Goal: Complete application form

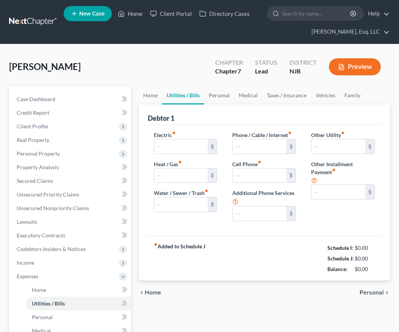
type input "75.00"
type input "200.00"
type input "0.00"
type input "250.00"
type input "185.00"
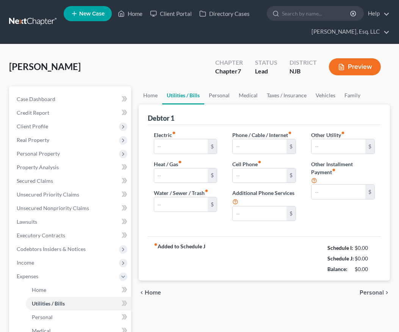
type input "0.00"
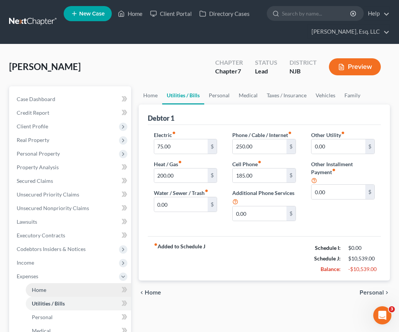
click at [77, 285] on link "Home" at bounding box center [78, 291] width 105 height 14
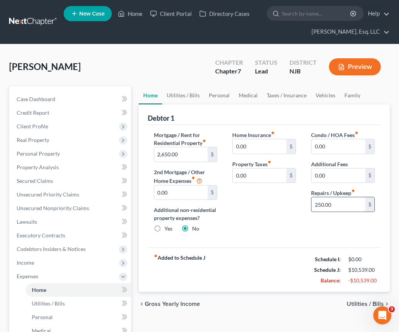
click at [329, 204] on input "250.00" at bounding box center [339, 204] width 54 height 14
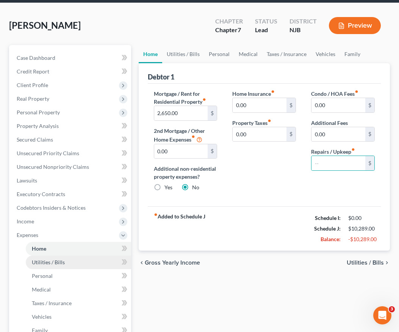
click at [69, 263] on link "Utilities / Bills" at bounding box center [78, 263] width 105 height 14
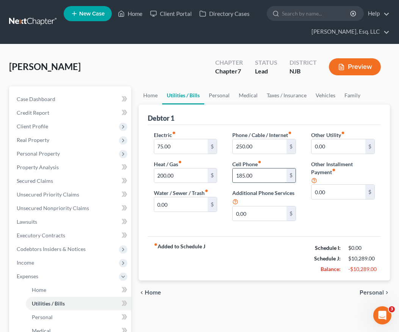
click at [255, 178] on input "185.00" at bounding box center [260, 176] width 54 height 14
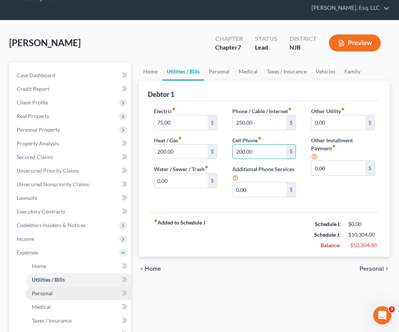
type input "200.00"
click at [75, 296] on link "Personal" at bounding box center [78, 294] width 105 height 14
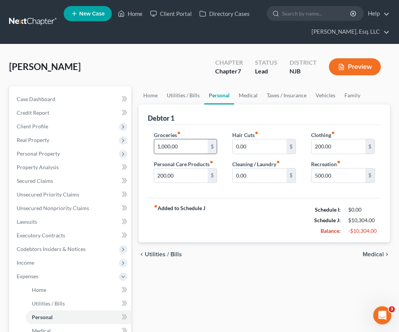
click at [192, 146] on input "1,000.00" at bounding box center [181, 146] width 54 height 14
type input "1,250.00"
click at [262, 178] on input "0.00" at bounding box center [260, 176] width 54 height 14
type input "1"
type input "50.00"
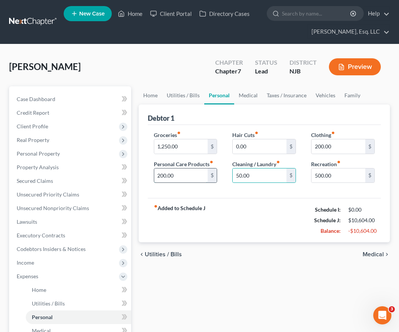
click at [178, 174] on input "200.00" at bounding box center [181, 176] width 54 height 14
type input "150.00"
click at [331, 150] on input "200.00" at bounding box center [339, 146] width 54 height 14
type input "150.00"
click at [190, 179] on input "150.00" at bounding box center [181, 176] width 54 height 14
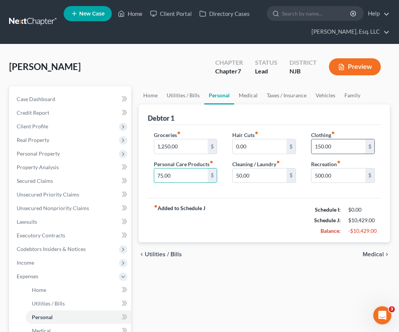
type input "75.00"
click at [338, 146] on input "150.00" at bounding box center [339, 146] width 54 height 14
type input "100.00"
click at [279, 182] on input "50.00" at bounding box center [260, 176] width 54 height 14
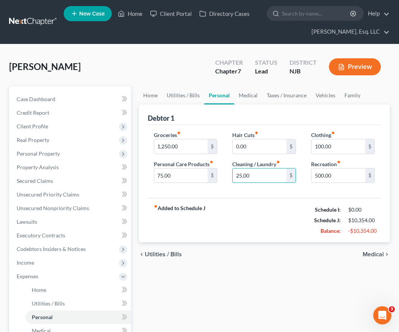
type input "25.00"
click at [332, 172] on input "500.00" at bounding box center [339, 176] width 54 height 14
type input "300.00"
drag, startPoint x: 169, startPoint y: 224, endPoint x: 336, endPoint y: 179, distance: 172.8
click at [336, 179] on div "Debtor 1 Groceries fiber_manual_record 1,250.00 $ Personal Care Products fiber_…" at bounding box center [264, 174] width 251 height 138
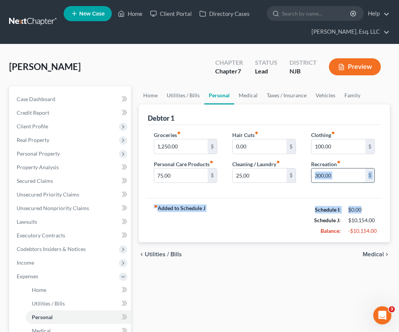
drag, startPoint x: 285, startPoint y: 218, endPoint x: 343, endPoint y: 175, distance: 71.6
click at [343, 175] on div "Debtor 1 Groceries fiber_manual_record 1,250.00 $ Personal Care Products fiber_…" at bounding box center [264, 174] width 251 height 138
click at [332, 175] on input "300.00" at bounding box center [339, 176] width 54 height 14
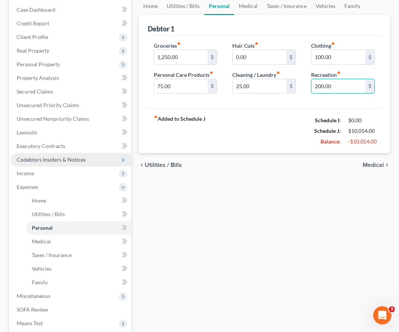
scroll to position [90, 0]
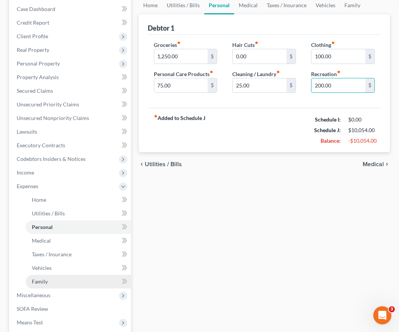
type input "200.00"
click at [47, 281] on span "Family" at bounding box center [40, 282] width 16 height 6
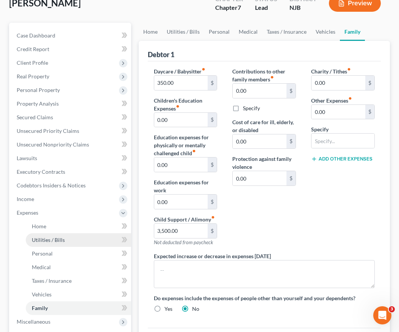
scroll to position [68, 0]
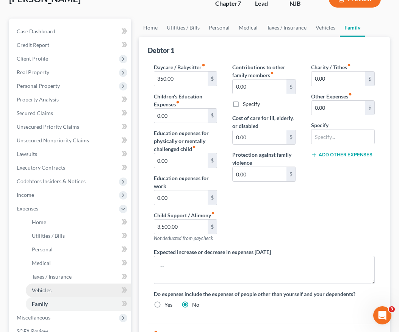
click at [55, 288] on link "Vehicles" at bounding box center [78, 291] width 105 height 14
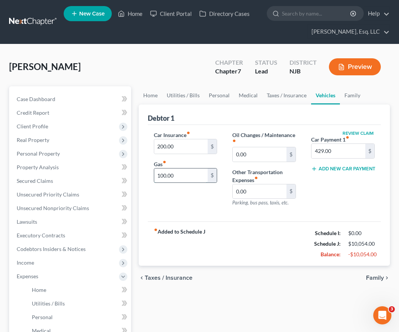
click at [182, 176] on input "100.00" at bounding box center [181, 176] width 54 height 14
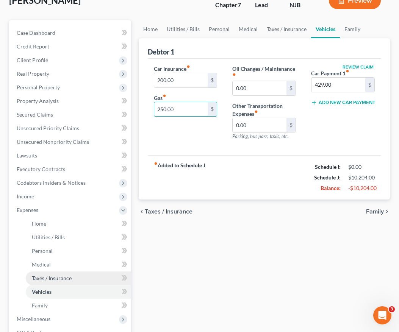
type input "250.00"
click at [80, 281] on link "Taxes / Insurance" at bounding box center [78, 279] width 105 height 14
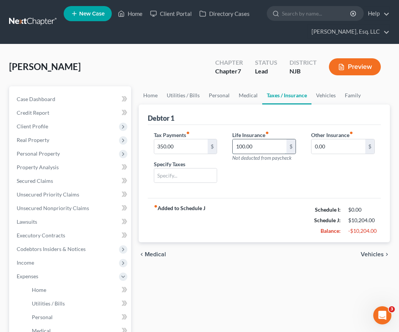
click at [260, 149] on input "100.00" at bounding box center [260, 146] width 54 height 14
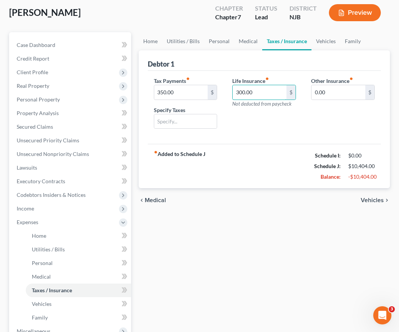
scroll to position [55, 0]
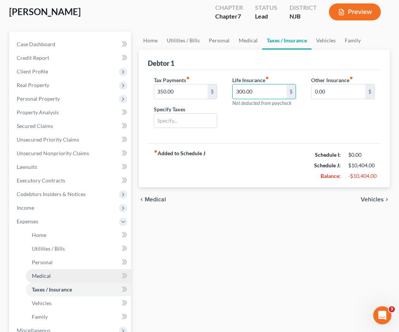
type input "300.00"
click at [75, 279] on link "Medical" at bounding box center [78, 276] width 105 height 14
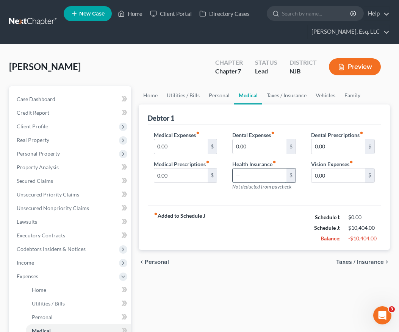
click at [243, 178] on input "text" at bounding box center [260, 176] width 54 height 14
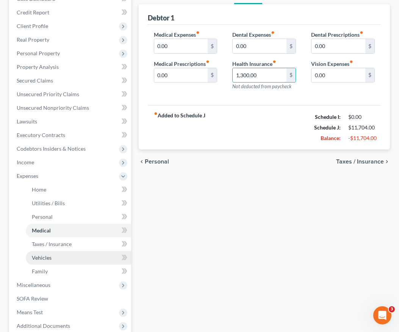
type input "1,300.00"
click at [69, 258] on link "Vehicles" at bounding box center [78, 258] width 105 height 14
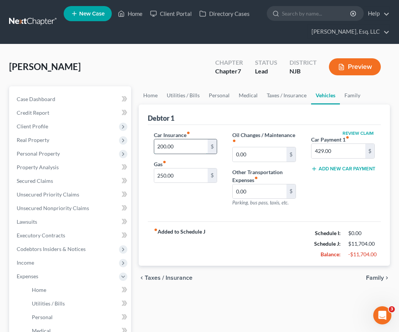
click at [180, 146] on input "200.00" at bounding box center [181, 146] width 54 height 14
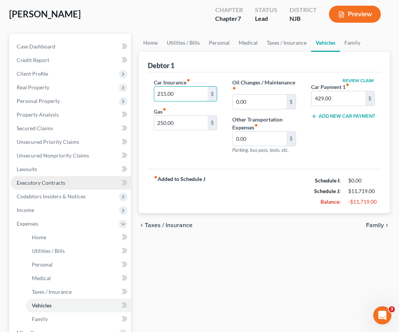
scroll to position [53, 0]
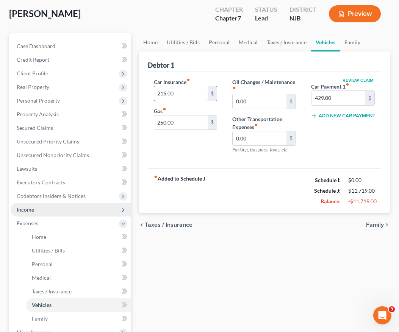
type input "215.00"
click at [88, 213] on span "Income" at bounding box center [71, 210] width 121 height 14
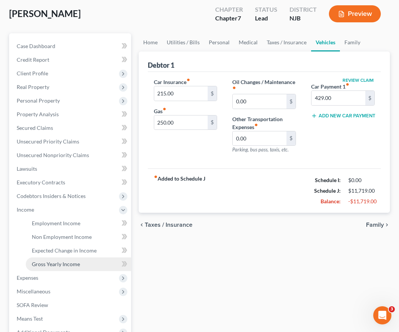
click at [80, 262] on link "Gross Yearly Income" at bounding box center [78, 265] width 105 height 14
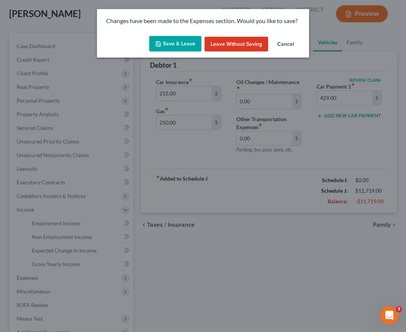
click at [170, 37] on button "Save & Leave" at bounding box center [175, 44] width 52 height 16
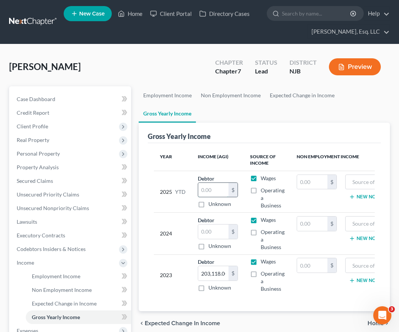
click at [215, 192] on input "text" at bounding box center [213, 190] width 30 height 14
type input "155,194.00"
click at [211, 233] on input "text" at bounding box center [213, 232] width 30 height 14
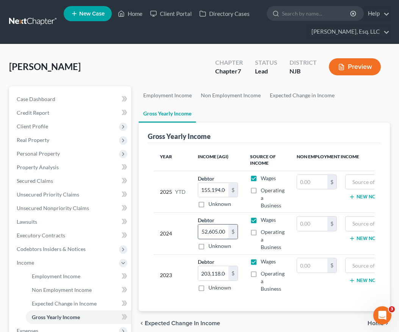
scroll to position [20, 0]
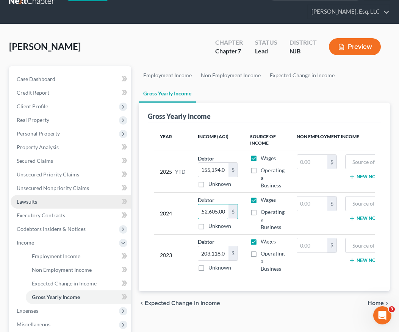
type input "152,605.00"
click at [51, 203] on link "Lawsuits" at bounding box center [71, 202] width 121 height 14
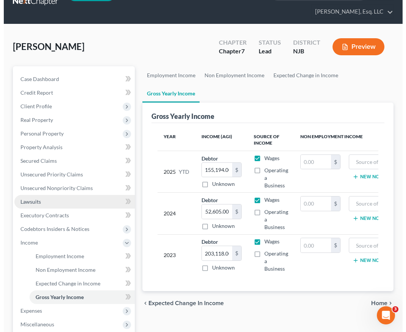
scroll to position [0, 0]
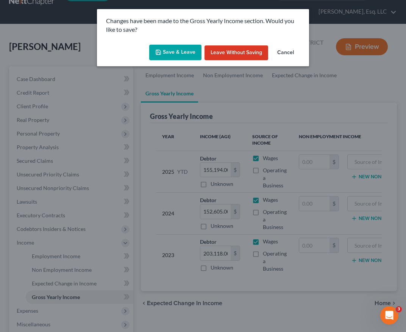
click at [188, 50] on button "Save & Leave" at bounding box center [175, 53] width 52 height 16
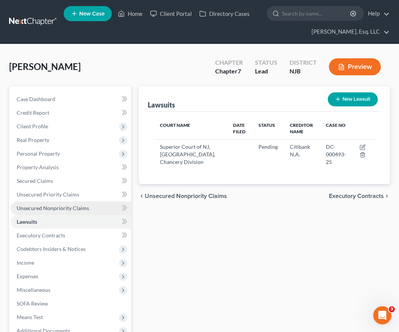
click at [75, 207] on span "Unsecured Nonpriority Claims" at bounding box center [53, 208] width 72 height 6
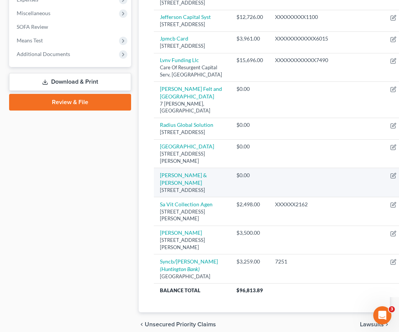
scroll to position [212, 0]
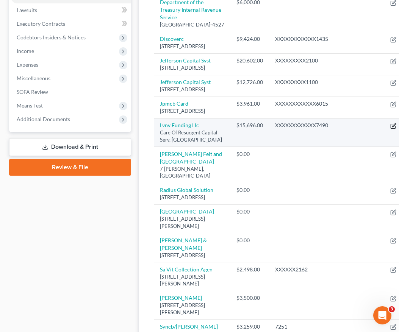
click at [390, 129] on icon "button" at bounding box center [393, 126] width 6 height 6
select select "42"
select select "1"
select select "0"
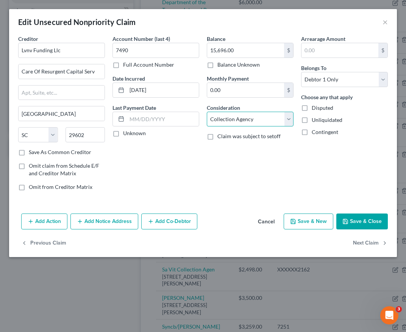
click at [236, 120] on select "Select Cable / Satellite Services Collection Agency Credit Card Debt Debt Couns…" at bounding box center [250, 119] width 87 height 15
click at [383, 23] on button "×" at bounding box center [385, 21] width 5 height 9
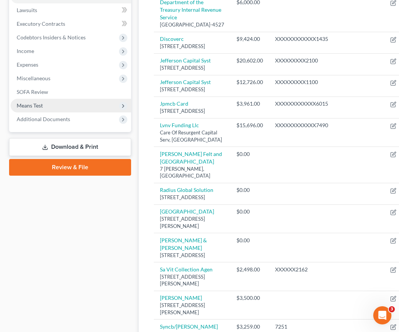
click at [144, 85] on div "Unsecured Nonpriority Claims New Claim Import CSV Export CSV Delete All Credito…" at bounding box center [264, 126] width 251 height 503
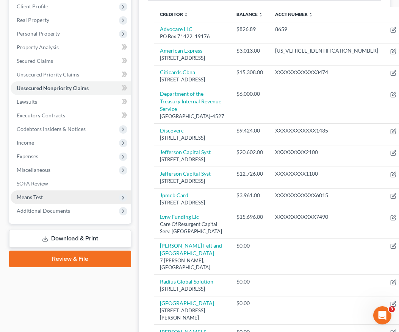
scroll to position [1, 0]
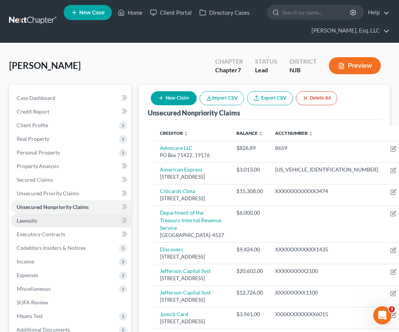
click at [49, 222] on link "Lawsuits" at bounding box center [71, 221] width 121 height 14
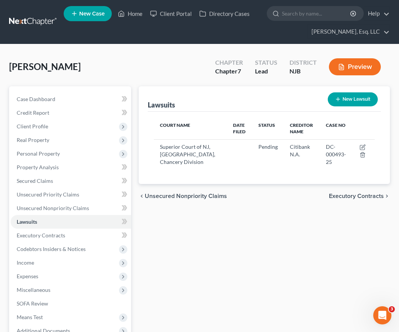
click at [341, 102] on button "New Lawsuit" at bounding box center [353, 99] width 50 height 14
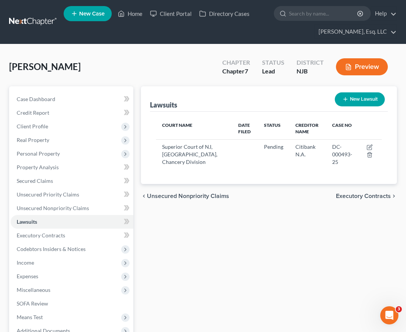
select select "0"
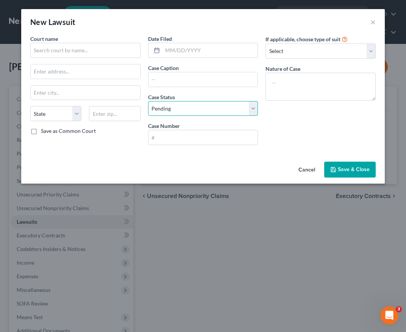
click at [182, 108] on select "Select Pending On Appeal Concluded" at bounding box center [203, 108] width 110 height 15
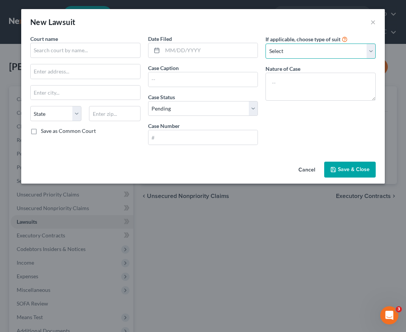
click at [342, 50] on select "Select Repossession Garnishment Foreclosure Attached, Seized, Or Levied Other" at bounding box center [321, 51] width 110 height 15
select select "0"
click at [266, 44] on select "Select Repossession Garnishment Foreclosure Attached, Seized, Or Levied Other" at bounding box center [321, 51] width 110 height 15
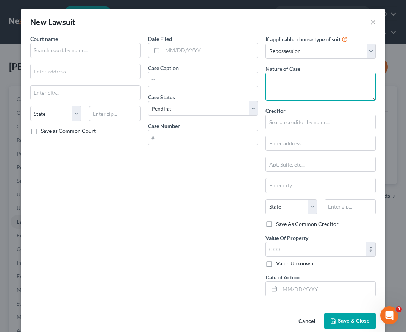
click at [295, 82] on textarea at bounding box center [321, 87] width 110 height 28
type textarea "V"
type textarea "Porsche Reposession"
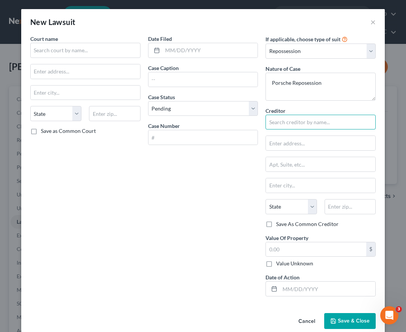
click at [305, 119] on input "text" at bounding box center [321, 122] width 110 height 15
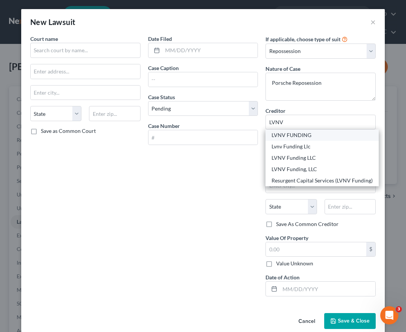
click at [300, 132] on div "LVNV FUNDING" at bounding box center [322, 136] width 101 height 8
type input "LVNV FUNDING"
type input "[PERSON_NAME]"
type input "PO BOX 540"
type input "[GEOGRAPHIC_DATA]"
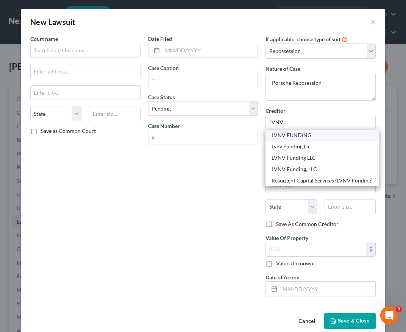
select select "33"
type input "08604"
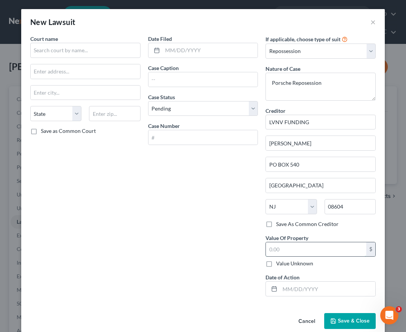
click at [307, 250] on input "text" at bounding box center [316, 250] width 100 height 14
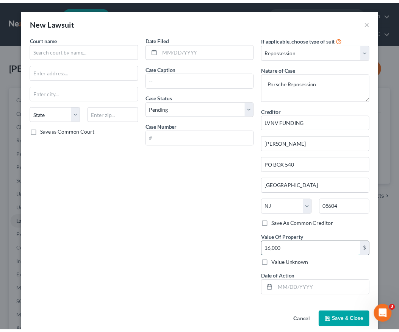
scroll to position [12, 0]
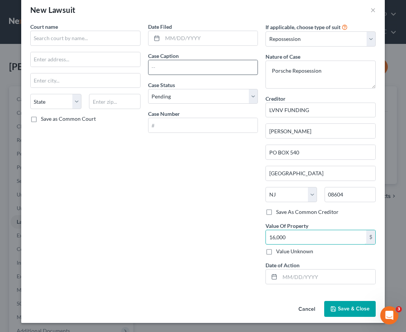
type input "16,000"
click at [236, 71] on input "text" at bounding box center [204, 67] width 110 height 14
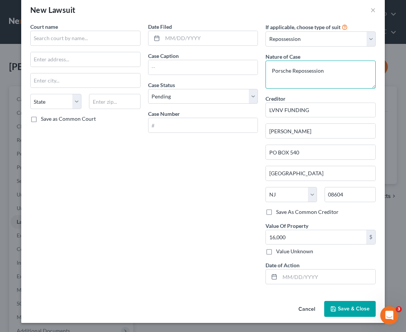
type textarea "Porsche Repossession"
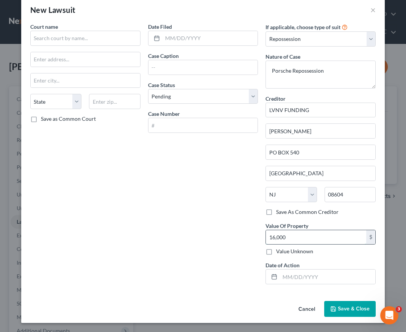
click at [285, 240] on input "16,000" at bounding box center [316, 237] width 100 height 14
type input "41,761.00"
click at [335, 73] on textarea "Porsche Repossession" at bounding box center [321, 75] width 110 height 28
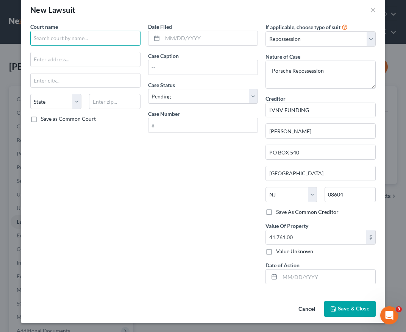
click at [113, 34] on input "text" at bounding box center [85, 38] width 110 height 15
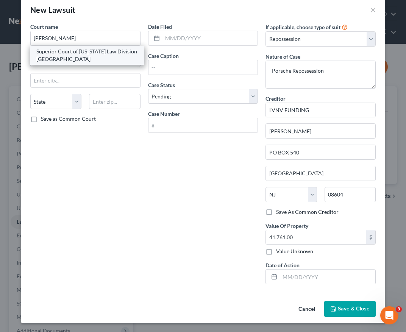
click at [75, 52] on div "Superior Court of [US_STATE] Law Division [GEOGRAPHIC_DATA]" at bounding box center [87, 55] width 102 height 15
type input "Superior Court of [US_STATE] Law Division [GEOGRAPHIC_DATA]"
type input "PO Box 8068"
type input "[GEOGRAPHIC_DATA]"
select select "33"
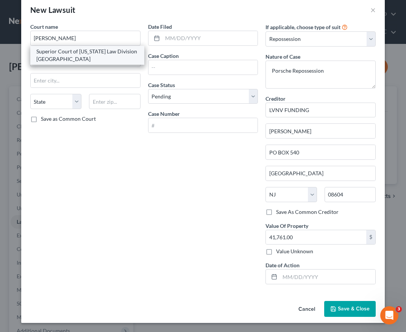
type input "08650"
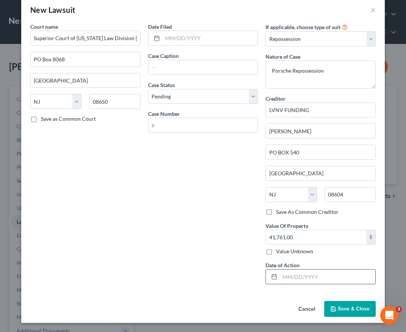
click at [291, 281] on input "text" at bounding box center [328, 277] width 96 height 14
type input "[DATE]"
click at [344, 315] on button "Save & Close" at bounding box center [350, 309] width 52 height 16
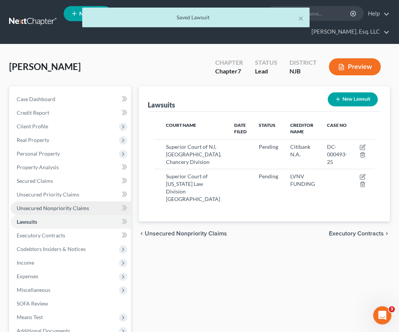
click at [69, 207] on span "Unsecured Nonpriority Claims" at bounding box center [53, 208] width 72 height 6
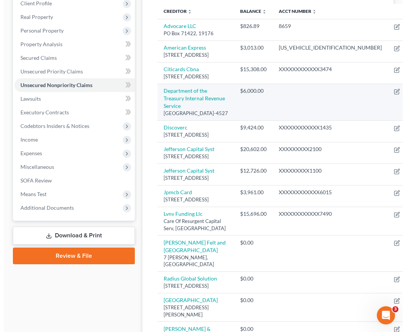
scroll to position [124, 0]
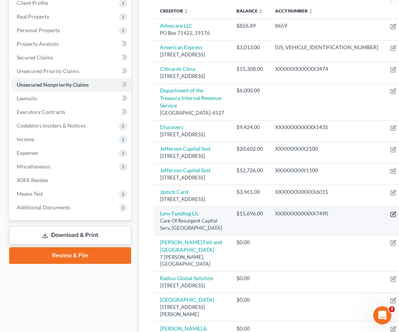
click at [390, 218] on icon "button" at bounding box center [393, 214] width 6 height 6
select select "42"
select select "1"
select select "0"
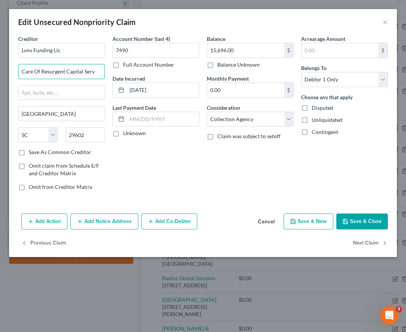
drag, startPoint x: 20, startPoint y: 71, endPoint x: 120, endPoint y: 69, distance: 99.7
click at [120, 69] on div "Creditor * Lvnv Funding Llc Care Of Resurgent Capital Serv [GEOGRAPHIC_DATA] St…" at bounding box center [203, 116] width 378 height 162
paste input "[STREET_ADDRESS]"
type input "[STREET_ADDRESS]"
click at [63, 94] on input "text" at bounding box center [62, 93] width 86 height 14
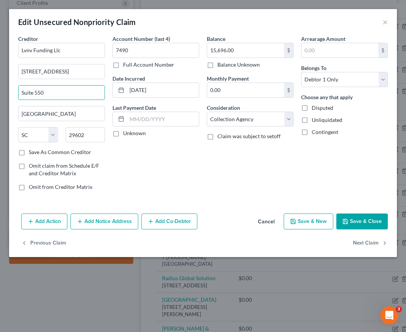
type input "Suite 550"
click at [89, 134] on input "29602" at bounding box center [86, 134] width 40 height 15
type input "27608"
click at [142, 173] on div "Account Number (last 4) 7490 Full Account Number Date Incurred [DATE] Last Paym…" at bounding box center [156, 116] width 94 height 162
type input "[GEOGRAPHIC_DATA]"
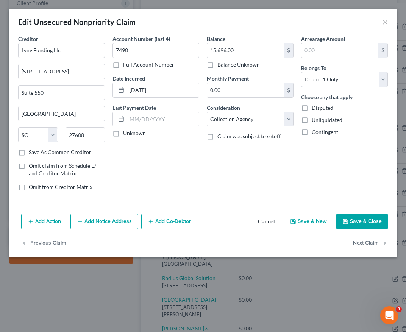
select select "28"
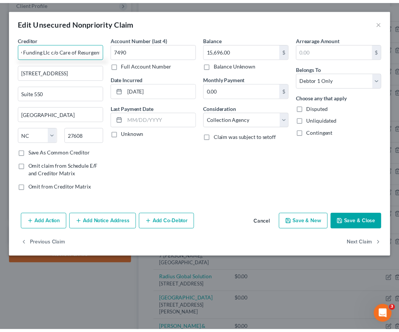
scroll to position [0, 0]
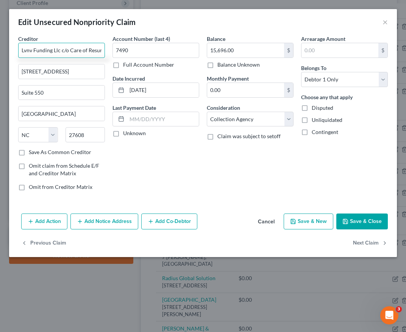
drag, startPoint x: 103, startPoint y: 50, endPoint x: 10, endPoint y: 53, distance: 92.9
click at [10, 53] on div "Creditor * Lvnv Funding Llc c/o Care of Resurgent Capital Services [STREET_ADDR…" at bounding box center [203, 123] width 388 height 176
type input "Lvnv Funding Llc c/o Care of Resurgent Capital Services"
click at [29, 155] on label "Save As Common Creditor" at bounding box center [60, 153] width 63 height 8
click at [32, 154] on input "Save As Common Creditor" at bounding box center [34, 151] width 5 height 5
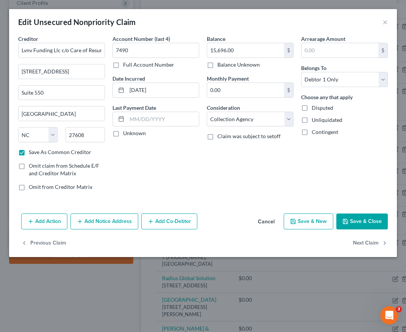
click at [348, 221] on icon "button" at bounding box center [346, 222] width 6 height 6
checkbox input "false"
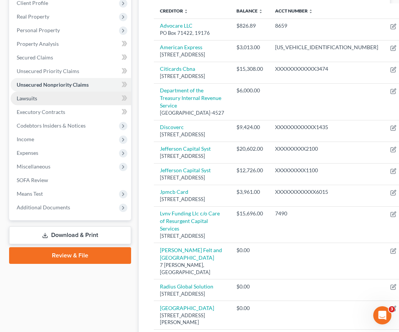
click at [54, 97] on link "Lawsuits" at bounding box center [71, 99] width 121 height 14
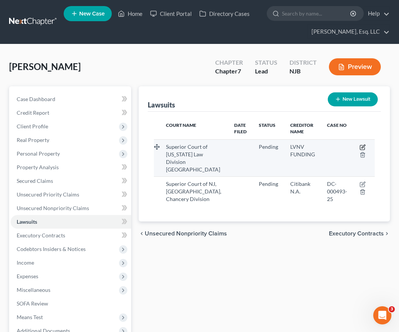
click at [363, 145] on icon "button" at bounding box center [363, 147] width 6 height 6
select select "33"
select select "0"
select select "33"
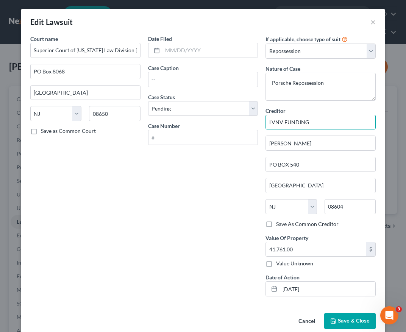
drag, startPoint x: 319, startPoint y: 119, endPoint x: 190, endPoint y: 152, distance: 132.9
click at [190, 152] on div "Court name * Superior Court of [US_STATE] Law Division [GEOGRAPHIC_DATA] [US_ST…" at bounding box center [203, 169] width 353 height 268
paste input "Lvnv Funding Llc c/o Care of Resurgent Capital Services"
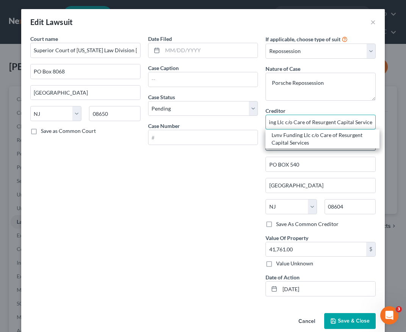
type input "Lvnv Funding Llc c/o Care of Resurgent Capital Services"
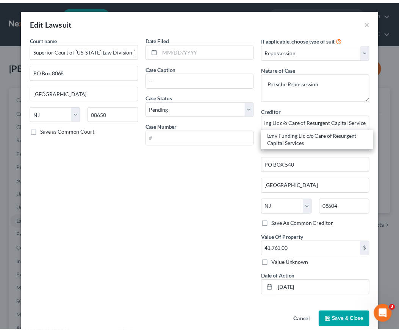
scroll to position [0, 0]
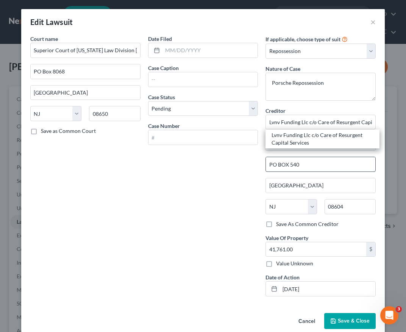
drag, startPoint x: 328, startPoint y: 139, endPoint x: 301, endPoint y: 160, distance: 33.3
click at [301, 160] on div "Creditor * Lvnv Funding Llc c/o Care of Resurgent Capital Services Lvnv Funding…" at bounding box center [321, 164] width 110 height 114
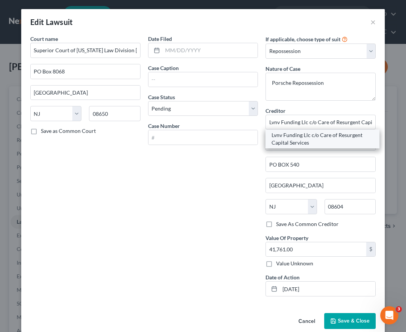
click at [298, 139] on div "Lvnv Funding Llc c/o Care of Resurgent Capital Services" at bounding box center [323, 139] width 102 height 15
type input "[STREET_ADDRESS]"
type input "Suite 550"
type input "[GEOGRAPHIC_DATA]"
select select "28"
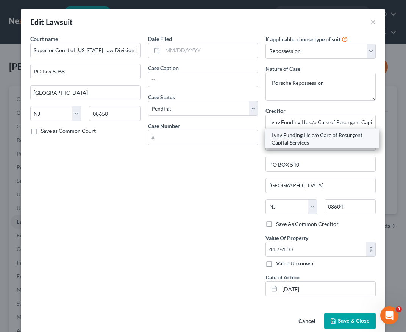
type input "27608"
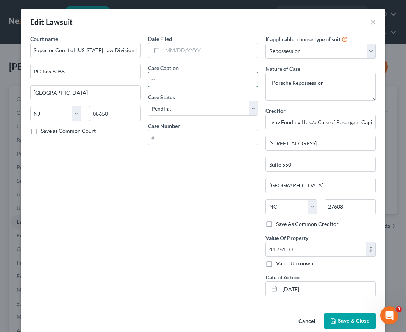
click at [170, 80] on input "text" at bounding box center [204, 79] width 110 height 14
type input "LVNV [PERSON_NAME]"
click at [357, 317] on button "Save & Close" at bounding box center [350, 321] width 52 height 16
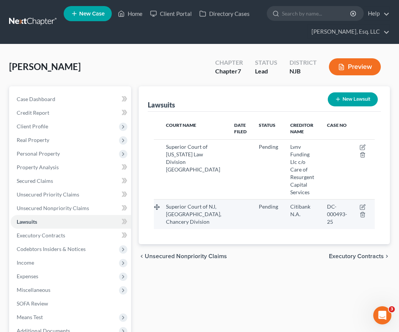
click at [331, 204] on span "DC-000493-25" at bounding box center [337, 215] width 20 height 22
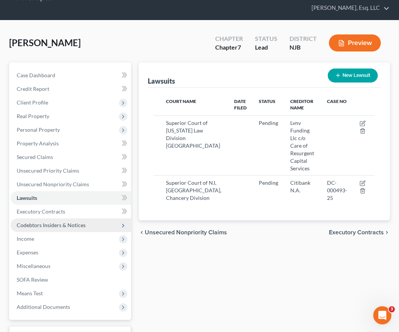
scroll to position [27, 0]
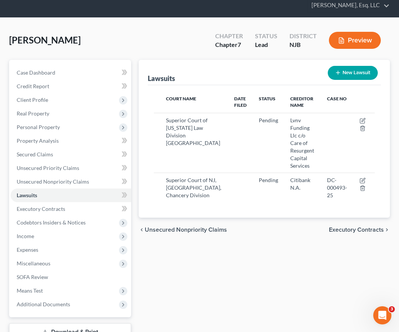
drag, startPoint x: 208, startPoint y: 247, endPoint x: 205, endPoint y: 248, distance: 3.9
click at [208, 247] on div "Lawsuits New Lawsuit Court Name Date Filed Status Creditor Name Case No Superio…" at bounding box center [264, 210] width 259 height 301
click at [49, 238] on span "Income" at bounding box center [71, 237] width 121 height 14
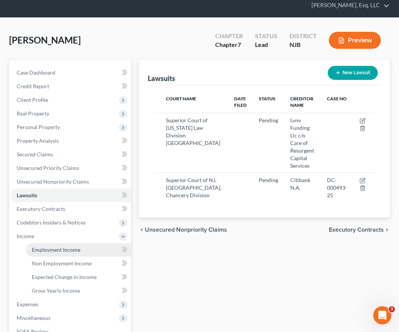
click at [66, 248] on span "Employment Income" at bounding box center [56, 250] width 49 height 6
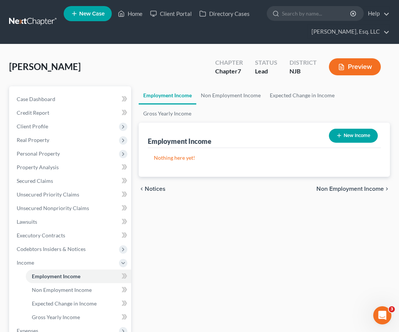
click at [286, 248] on div "Employment Income Non Employment Income Expected Change in Income Gross Yearly …" at bounding box center [264, 264] width 259 height 356
click at [368, 134] on button "New Income" at bounding box center [353, 136] width 49 height 14
select select "0"
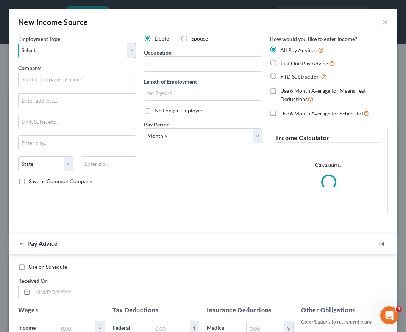
click at [62, 52] on select "Select Full or [DEMOGRAPHIC_DATA] Employment Self Employment" at bounding box center [77, 50] width 118 height 15
select select "0"
click at [18, 43] on select "Select Full or [DEMOGRAPHIC_DATA] Employment Self Employment" at bounding box center [77, 50] width 118 height 15
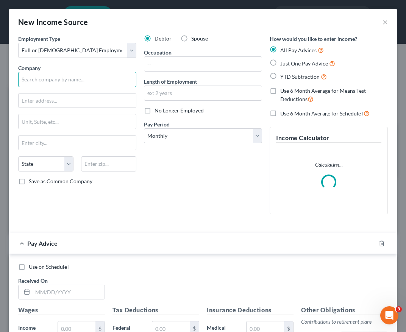
click at [49, 80] on input "text" at bounding box center [77, 79] width 118 height 15
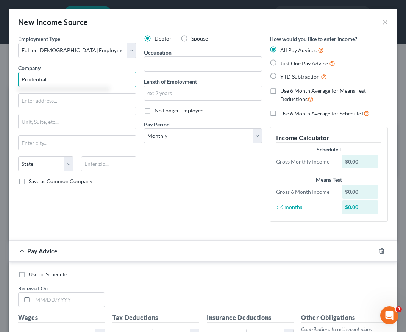
type input "Prudential"
drag, startPoint x: 160, startPoint y: 212, endPoint x: 126, endPoint y: 193, distance: 38.5
click at [160, 212] on div "Debtor Spouse Occupation Length of Employment No Longer Employed Pay Period * S…" at bounding box center [203, 131] width 126 height 193
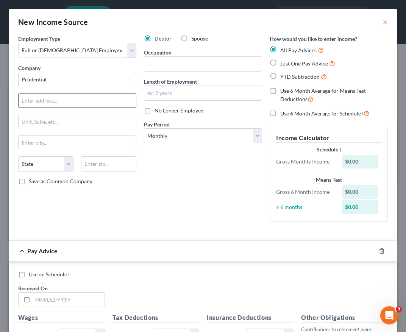
click at [37, 102] on input "text" at bounding box center [77, 101] width 117 height 14
type input "[STREET_ADDRESS]"
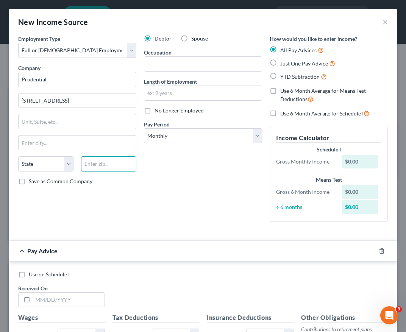
click at [97, 164] on input "text" at bounding box center [108, 164] width 55 height 15
type input "07102"
type input "[GEOGRAPHIC_DATA]"
select select "33"
click at [60, 200] on div "Employment Type * Select Full or [DEMOGRAPHIC_DATA] Employment Self Employment …" at bounding box center [77, 131] width 126 height 193
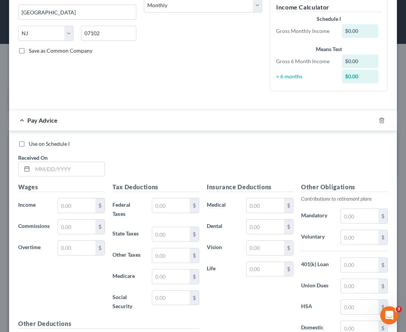
scroll to position [132, 0]
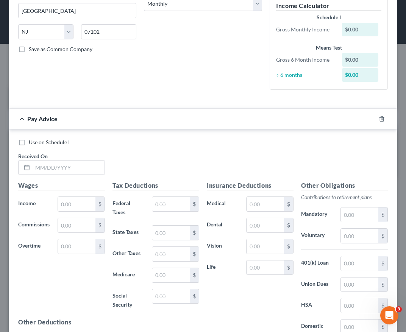
click at [69, 175] on div "Use on Schedule I Received On *" at bounding box center [203, 160] width 378 height 43
click at [64, 169] on input "text" at bounding box center [69, 168] width 72 height 14
type input "[DATE]"
click at [141, 216] on label "Federal Taxes" at bounding box center [128, 208] width 39 height 23
click at [74, 204] on input "text" at bounding box center [77, 204] width 38 height 14
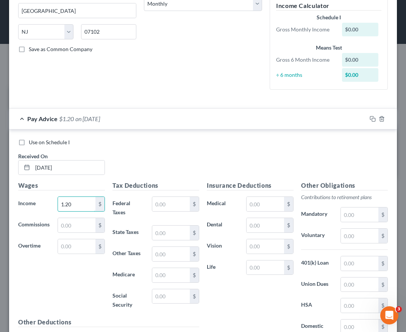
type input "1.20"
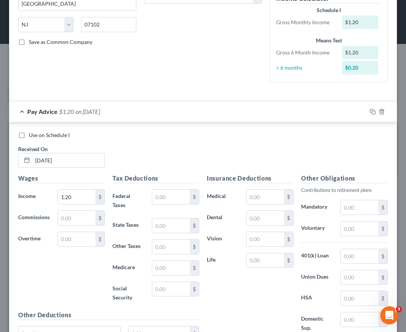
scroll to position [143, 0]
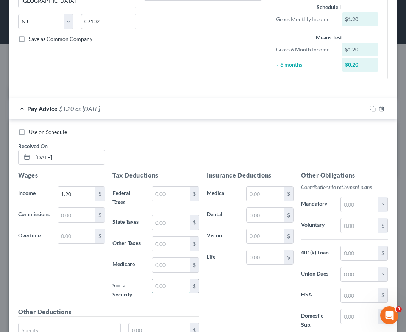
click at [172, 288] on input "text" at bounding box center [171, 286] width 38 height 14
type input "0.07"
click at [169, 266] on input "text" at bounding box center [171, 265] width 38 height 14
type input "0.02"
click at [172, 194] on input "text" at bounding box center [171, 194] width 38 height 14
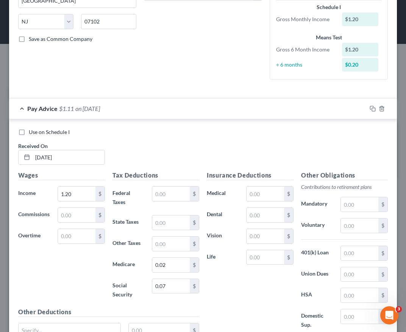
click at [128, 151] on div "Use on Schedule I Received On * [DATE]" at bounding box center [203, 149] width 378 height 43
click at [13, 229] on div "Use on Schedule I Received On * [DATE] Wages Income * 1.20 $ Commissions $ Over…" at bounding box center [203, 240] width 388 height 243
click at [109, 183] on div "Tax Deductions Federal Taxes $ State Taxes $ Other Taxes $ Medicare 0.02 $ Soci…" at bounding box center [156, 239] width 94 height 136
click at [372, 108] on rect "button" at bounding box center [373, 109] width 3 height 3
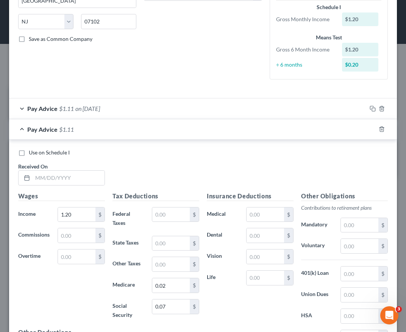
click at [194, 140] on div "Use on Schedule I Received On * Wages Income * 1.20 $ Commissions $ Overtime $ …" at bounding box center [203, 261] width 388 height 243
click at [148, 113] on div "Pay Advice $1.11 on [DATE]" at bounding box center [188, 109] width 358 height 20
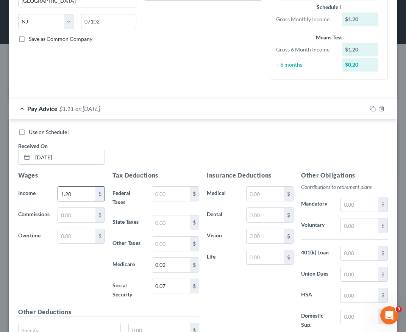
click at [79, 194] on input "1.20" at bounding box center [77, 194] width 38 height 14
type input "87.64"
click at [179, 288] on input "0.07" at bounding box center [171, 286] width 38 height 14
type input "5.43"
click at [170, 267] on input "0.02" at bounding box center [171, 265] width 38 height 14
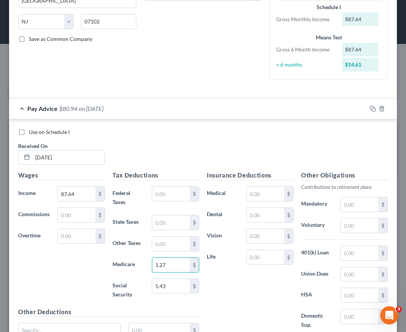
type input "1.27"
click at [202, 136] on div "Use on Schedule I Received On * [DATE]" at bounding box center [203, 149] width 378 height 43
click at [71, 185] on div "Wages Income * 87.64 $ Commissions $ Overtime $" at bounding box center [61, 239] width 94 height 136
click at [77, 193] on input "87.64" at bounding box center [77, 194] width 38 height 14
type input "21,326.35"
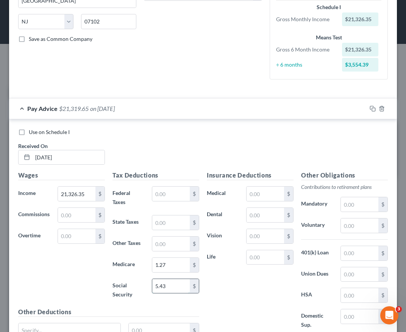
click at [175, 288] on input "5.43" at bounding box center [171, 286] width 38 height 14
type input "1,313.92"
click at [171, 267] on input "1.27" at bounding box center [171, 265] width 38 height 14
type input "307.29"
click at [173, 196] on input "text" at bounding box center [171, 194] width 38 height 14
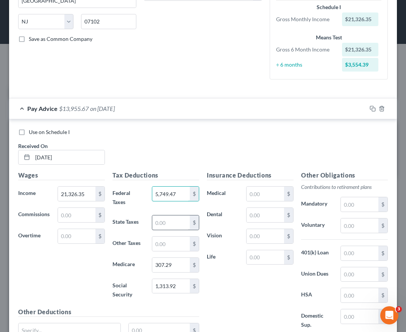
type input "5,749.47"
click at [170, 227] on input "text" at bounding box center [171, 223] width 38 height 14
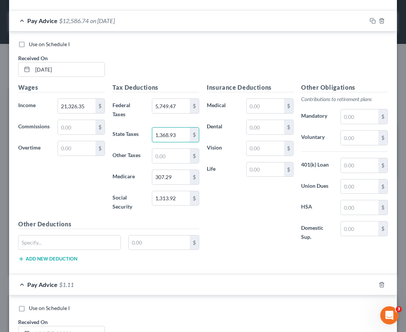
scroll to position [231, 0]
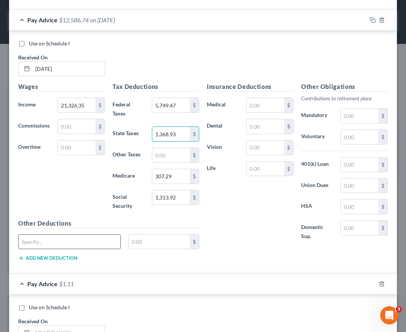
type input "1,368.93"
click at [77, 241] on input "text" at bounding box center [70, 242] width 102 height 14
type input "FLI"
click at [138, 243] on input "text" at bounding box center [159, 242] width 61 height 14
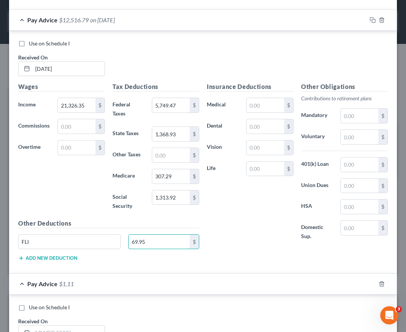
type input "69.95"
click at [124, 265] on div "Other Deductions FLI 69.95 $ Add new deduction" at bounding box center [108, 243] width 189 height 49
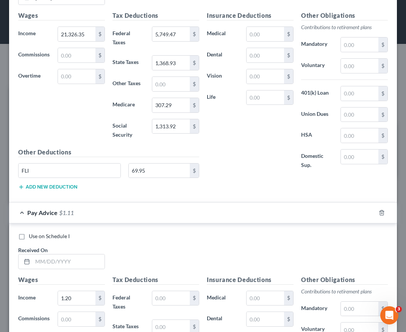
scroll to position [303, 0]
click at [247, 99] on input "text" at bounding box center [266, 97] width 38 height 14
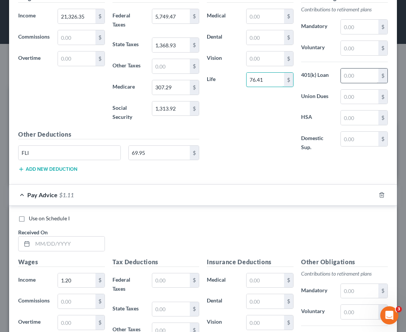
type input "76.41"
click at [342, 75] on input "text" at bounding box center [360, 76] width 38 height 14
type input "135.68"
click at [174, 193] on div "Pay Advice $1.11" at bounding box center [192, 195] width 367 height 20
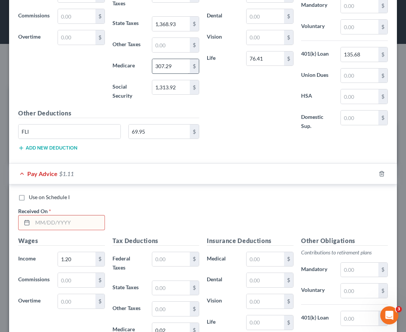
scroll to position [364, 0]
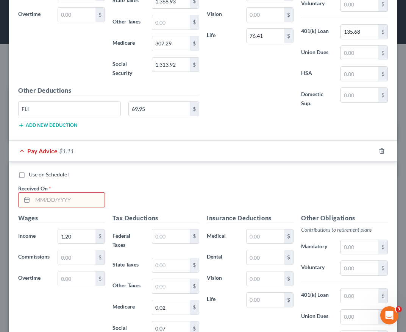
click at [155, 186] on div "Use on Schedule I Received On *" at bounding box center [203, 192] width 378 height 43
click at [71, 199] on input "text" at bounding box center [69, 200] width 72 height 14
type input "9"
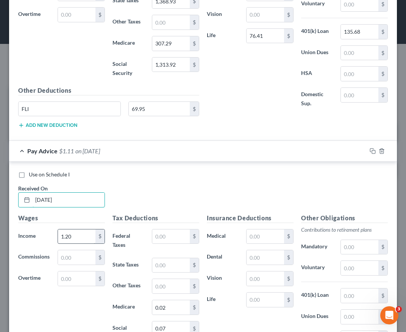
type input "[DATE]"
click at [87, 237] on input "1.20" at bounding box center [77, 237] width 38 height 14
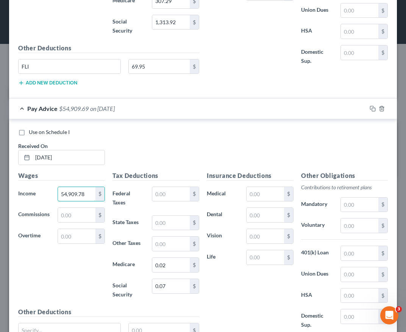
scroll to position [407, 0]
type input "54,909.78"
click at [170, 285] on input "0.07" at bounding box center [171, 286] width 38 height 14
type input "3,392.09"
click at [168, 266] on input "0.02" at bounding box center [171, 265] width 38 height 14
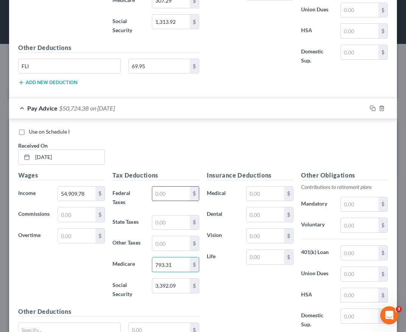
type input "793.31"
click at [166, 195] on input "text" at bounding box center [171, 194] width 38 height 14
type input "11,968.54"
click at [174, 222] on input "text" at bounding box center [171, 223] width 38 height 14
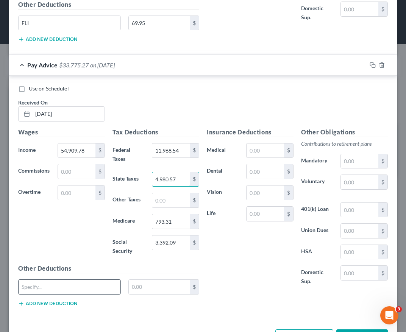
type input "4,980.57"
click at [102, 293] on input "text" at bounding box center [70, 287] width 102 height 14
type input "FLI"
click at [146, 286] on input "text" at bounding box center [159, 287] width 61 height 14
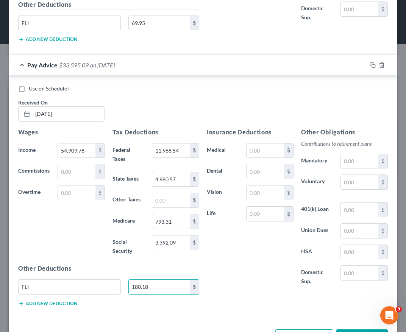
type input "180.18"
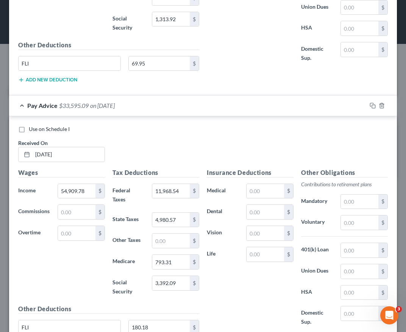
scroll to position [410, 0]
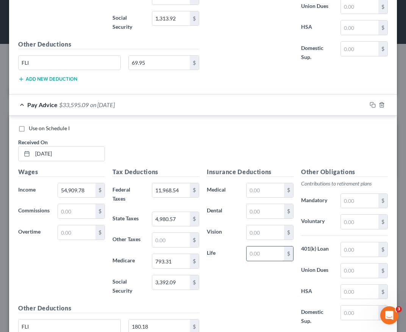
click at [255, 258] on input "text" at bounding box center [266, 254] width 38 height 14
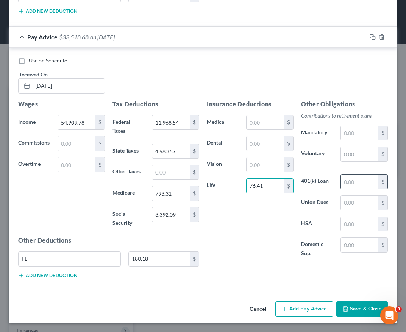
type input "76.41"
click at [345, 181] on input "text" at bounding box center [360, 182] width 38 height 14
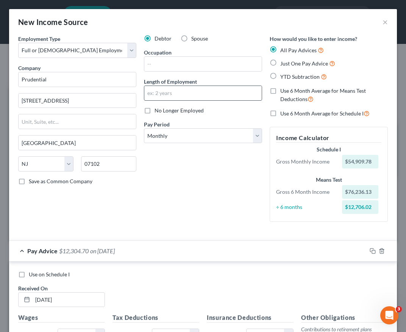
scroll to position [0, 0]
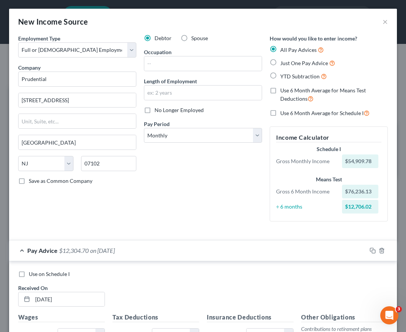
type input "135.68"
click at [155, 110] on label "No Longer Employed" at bounding box center [179, 111] width 49 height 8
click at [158, 110] on input "No Longer Employed" at bounding box center [160, 109] width 5 height 5
checkbox input "true"
click at [165, 138] on select "Select Monthly Twice Monthly Every Other Week Weekly" at bounding box center [203, 135] width 118 height 15
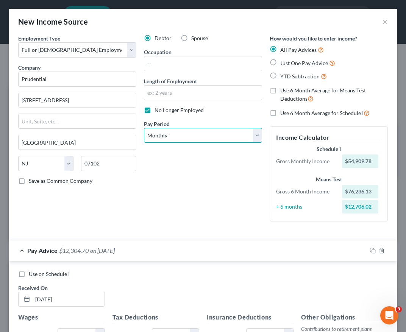
select select "1"
click at [144, 128] on select "Select Monthly Twice Monthly Every Other Week Weekly" at bounding box center [203, 135] width 118 height 15
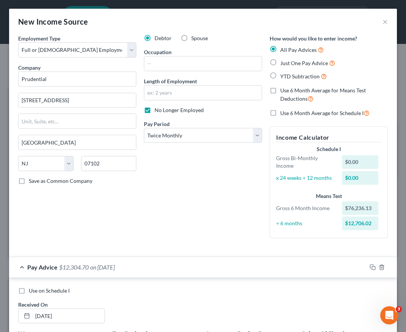
click at [148, 188] on div "Debtor Spouse Occupation Length of Employment No Longer Employed Pay Period * S…" at bounding box center [203, 139] width 126 height 210
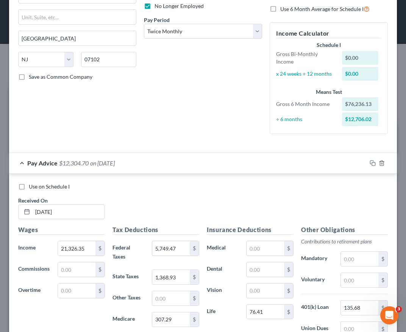
scroll to position [118, 0]
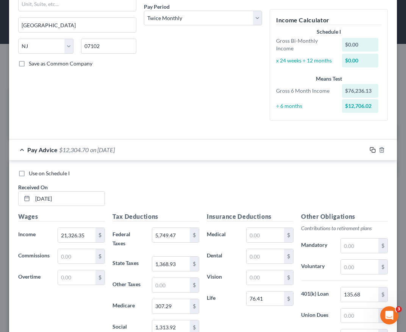
click at [372, 152] on rect "button" at bounding box center [373, 150] width 3 height 3
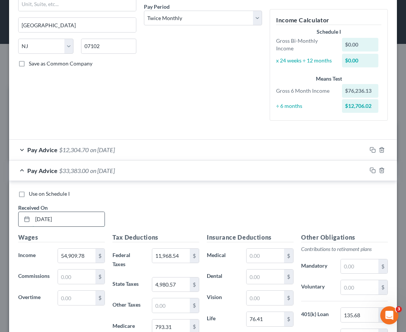
click at [56, 224] on input "[DATE]" at bounding box center [69, 219] width 72 height 14
click at [76, 220] on input "[DATE]" at bounding box center [69, 219] width 72 height 14
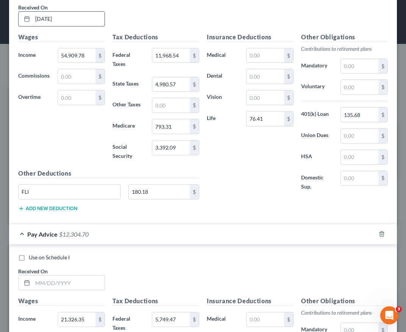
scroll to position [238, 0]
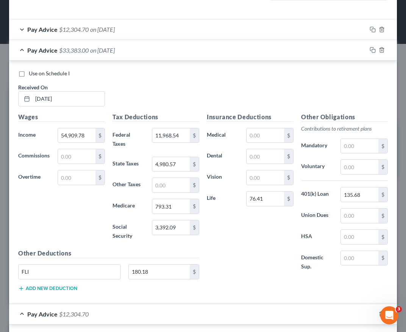
click at [110, 53] on span "on [DATE]" at bounding box center [102, 50] width 25 height 7
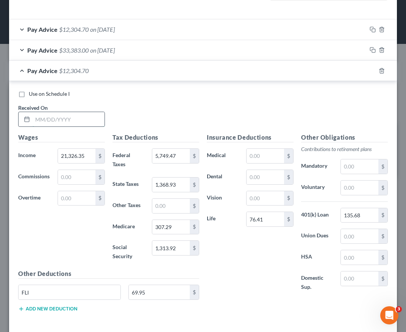
click at [85, 119] on input "text" at bounding box center [69, 119] width 72 height 14
type input "[DATE]"
click at [88, 157] on input "21,326.35" at bounding box center [77, 156] width 38 height 14
type input "8,438.11"
click at [174, 251] on input "1,313.92" at bounding box center [171, 248] width 38 height 14
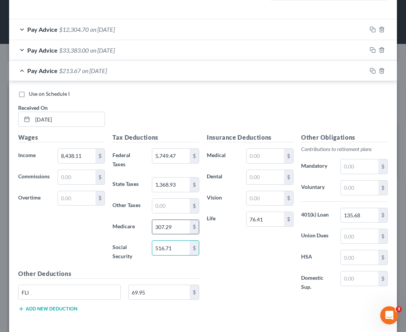
type input "516.71"
click at [175, 231] on input "307.29" at bounding box center [171, 227] width 38 height 14
type input "120.84"
click at [175, 154] on input "5,749.47" at bounding box center [171, 156] width 38 height 14
type input "1,354.33"
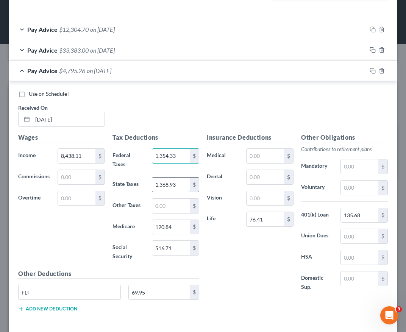
click at [175, 183] on input "1,368.93" at bounding box center [171, 185] width 38 height 14
type input "418.74"
click at [158, 295] on input "69.95" at bounding box center [159, 292] width 61 height 14
type input "27.80"
click at [236, 278] on div "Insurance Deductions Medical $ Dental $ Vision $ Life 76.41 $" at bounding box center [250, 216] width 94 height 167
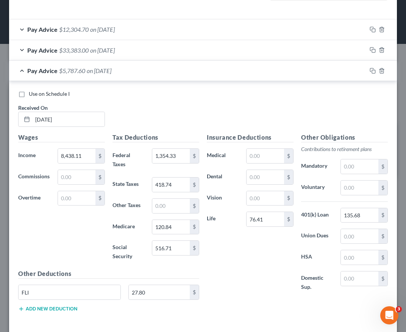
click at [230, 269] on div "Insurance Deductions Medical $ Dental $ Vision $ Life 76.41 $" at bounding box center [250, 216] width 94 height 167
click at [206, 99] on div "Use on Schedule I Received On * [DATE]" at bounding box center [203, 111] width 378 height 43
click at [233, 239] on div "Insurance Deductions Medical $ Dental $ Vision $ Life 76.41 $" at bounding box center [250, 216] width 94 height 167
click at [370, 48] on icon "button" at bounding box center [371, 49] width 3 height 3
click at [192, 69] on div "Pay Advice $5,787.60 on [DATE]" at bounding box center [188, 71] width 358 height 20
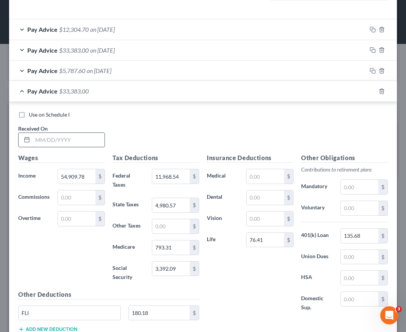
click at [81, 135] on input "text" at bounding box center [69, 140] width 72 height 14
type input "[DATE]"
click at [139, 112] on div "Use on Schedule I" at bounding box center [203, 115] width 370 height 8
click at [85, 177] on input "54,909.78" at bounding box center [77, 176] width 38 height 14
type input "166.24"
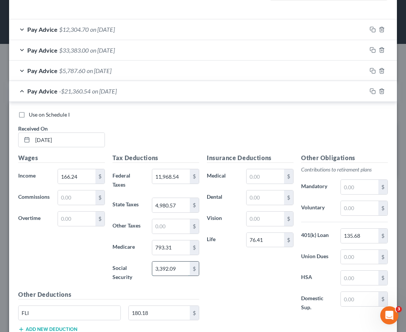
click at [180, 268] on input "3,392.09" at bounding box center [171, 269] width 38 height 14
type input "8.78"
click at [174, 248] on input "793.31" at bounding box center [171, 248] width 38 height 14
type input "2.05"
click at [177, 205] on input "4,980.57" at bounding box center [171, 205] width 38 height 14
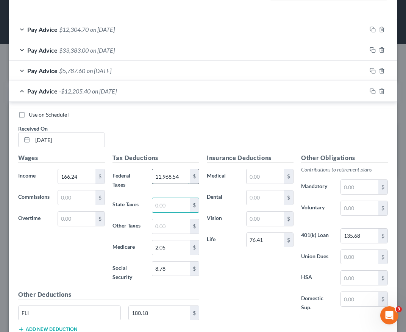
click at [181, 174] on input "11,968.54" at bounding box center [171, 176] width 38 height 14
click at [264, 240] on input "76.41" at bounding box center [266, 240] width 38 height 14
click at [271, 238] on input "58.14" at bounding box center [266, 240] width 38 height 14
type input "5"
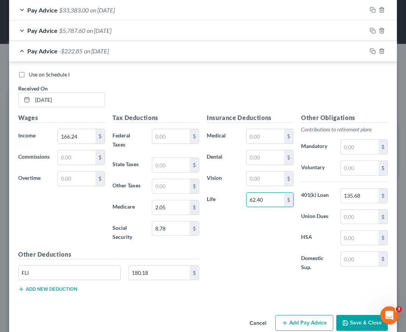
scroll to position [278, 0]
type input "62.40"
click at [163, 273] on input "180.18" at bounding box center [159, 273] width 61 height 14
click at [360, 193] on input "135.68" at bounding box center [360, 196] width 38 height 14
click at [199, 96] on div "Use on Schedule I Received On * [DATE]" at bounding box center [203, 92] width 378 height 43
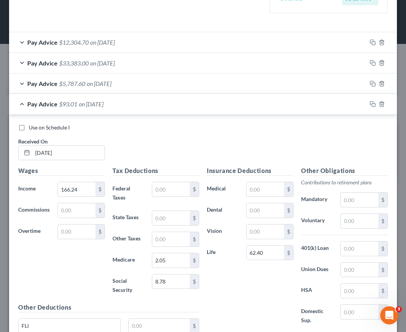
scroll to position [225, 0]
click at [370, 62] on icon "button" at bounding box center [373, 63] width 6 height 6
click at [34, 105] on span "Pay Advice" at bounding box center [42, 104] width 30 height 7
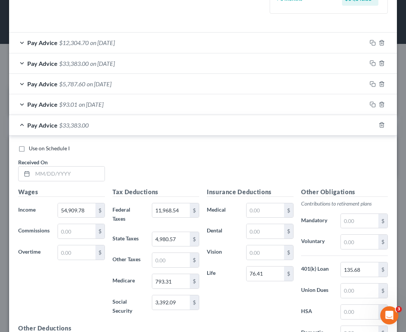
click at [163, 176] on div "Use on Schedule I Received On *" at bounding box center [203, 166] width 378 height 43
click at [78, 179] on input "text" at bounding box center [69, 174] width 72 height 14
type input "[DATE]"
click at [167, 182] on div "Use on Schedule I Received On * [DATE]" at bounding box center [203, 166] width 378 height 43
click at [88, 208] on input "54,909.78" at bounding box center [77, 211] width 38 height 14
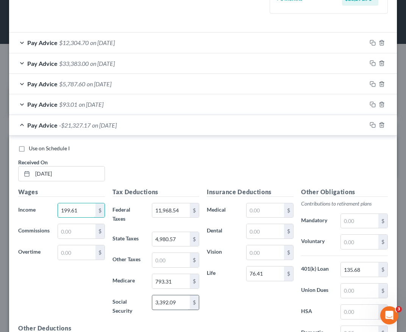
type input "199.61"
click at [175, 303] on input "3,392.09" at bounding box center [171, 303] width 38 height 14
type input "0.82"
click at [176, 281] on input "793.31" at bounding box center [171, 281] width 38 height 14
type input "0.20"
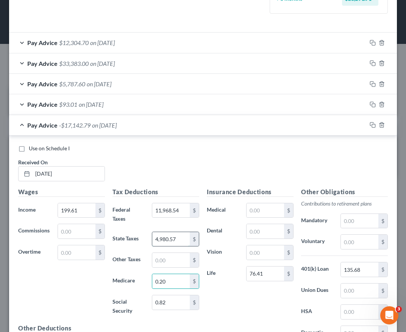
click at [174, 237] on input "4,980.57" at bounding box center [171, 239] width 38 height 14
click at [172, 211] on input "11,968.54" at bounding box center [171, 211] width 38 height 14
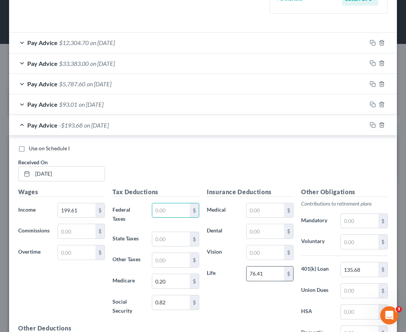
click at [268, 279] on input "76.41" at bounding box center [266, 274] width 38 height 14
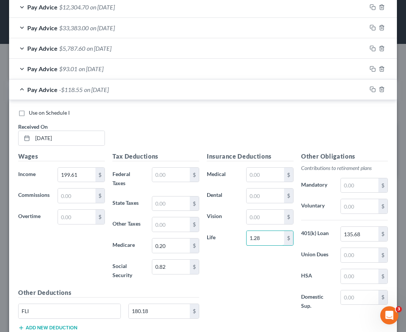
scroll to position [286, 0]
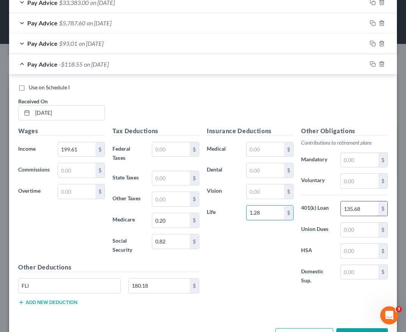
type input "1.28"
click at [356, 209] on input "135.68" at bounding box center [360, 209] width 38 height 14
click at [161, 289] on input "180.18" at bounding box center [159, 286] width 61 height 14
click at [227, 88] on div "Use on Schedule I" at bounding box center [203, 88] width 370 height 8
click at [211, 69] on div "Pay Advice $197.31 on [DATE]" at bounding box center [188, 64] width 358 height 20
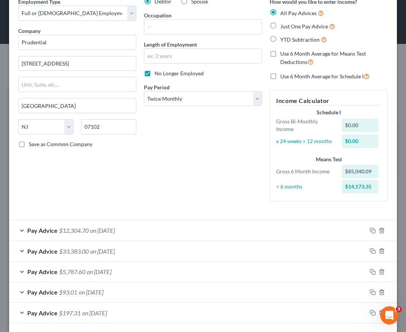
scroll to position [36, 0]
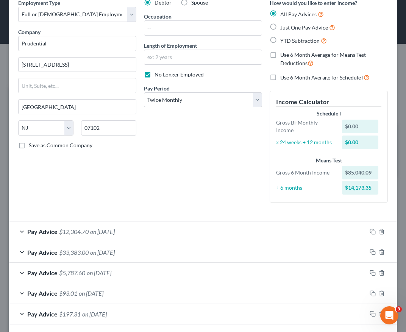
click at [197, 90] on div "Pay Period * Select Monthly Twice Monthly Every Other Week Weekly" at bounding box center [203, 96] width 118 height 23
click at [196, 93] on select "Select Monthly Twice Monthly Every Other Week Weekly" at bounding box center [203, 99] width 118 height 15
select select "2"
click at [144, 92] on select "Select Monthly Twice Monthly Every Other Week Weekly" at bounding box center [203, 99] width 118 height 15
click at [186, 138] on div "Debtor Spouse Occupation Length of Employment No Longer Employed Pay Period * S…" at bounding box center [203, 104] width 126 height 210
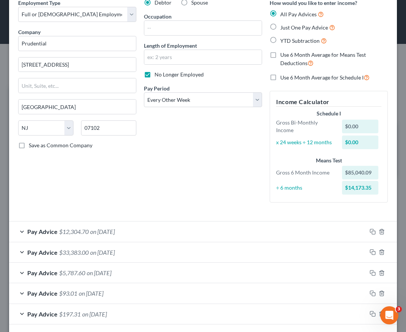
scroll to position [0, 0]
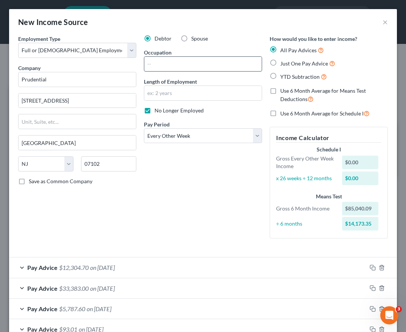
click at [238, 68] on input "text" at bounding box center [202, 64] width 117 height 14
type input "b"
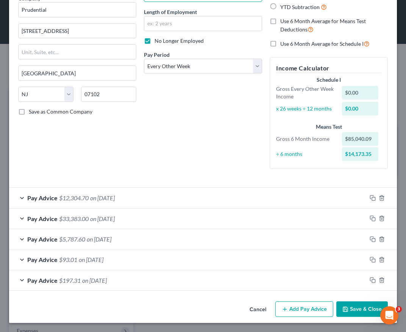
type input "Life Insurance Broker"
click at [349, 316] on button "Save & Close" at bounding box center [363, 310] width 52 height 16
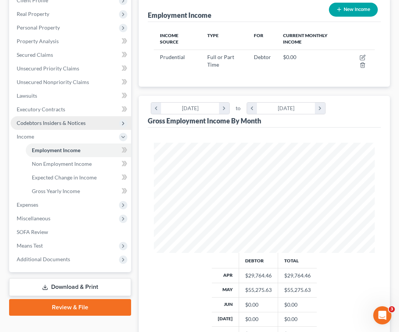
scroll to position [127, 0]
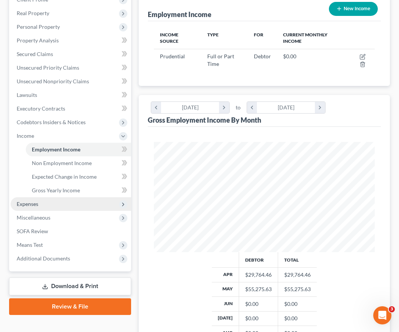
click at [56, 204] on span "Expenses" at bounding box center [71, 204] width 121 height 14
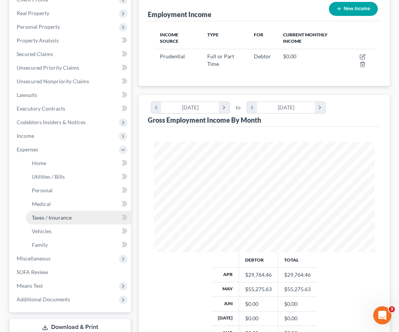
click at [55, 216] on span "Taxes / Insurance" at bounding box center [52, 218] width 40 height 6
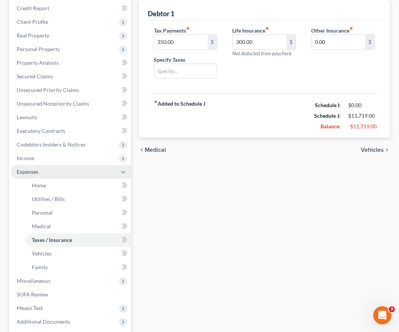
scroll to position [138, 0]
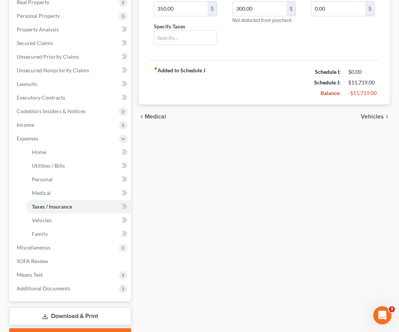
click at [174, 216] on div "Home Utilities / Bills Personal Medical Taxes / Insurance Vehicles Family Debto…" at bounding box center [264, 146] width 259 height 397
